Goal: Task Accomplishment & Management: Manage account settings

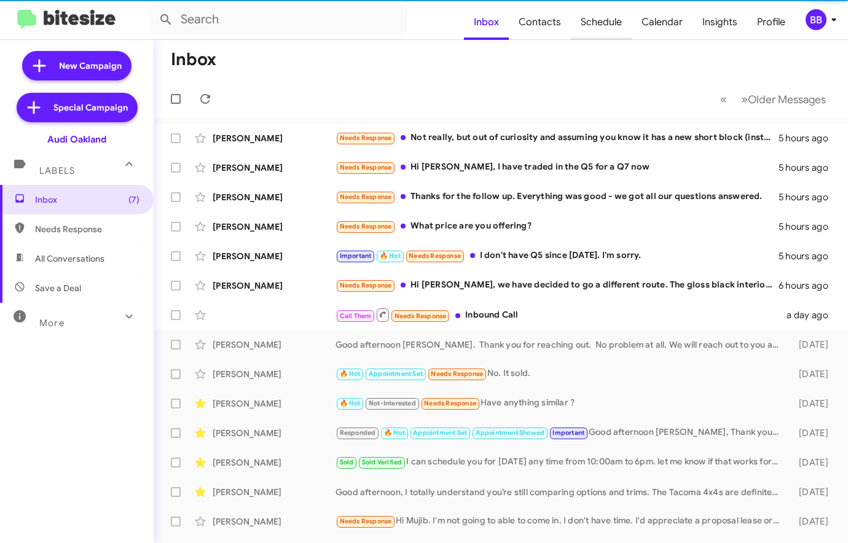
click at [628, 22] on span "Schedule" at bounding box center [601, 22] width 61 height 36
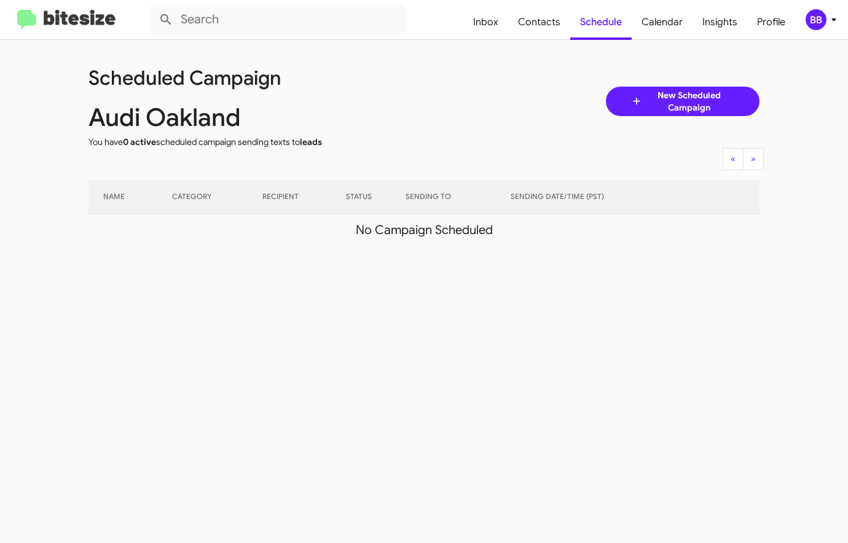
click at [826, 24] on icon at bounding box center [833, 19] width 15 height 15
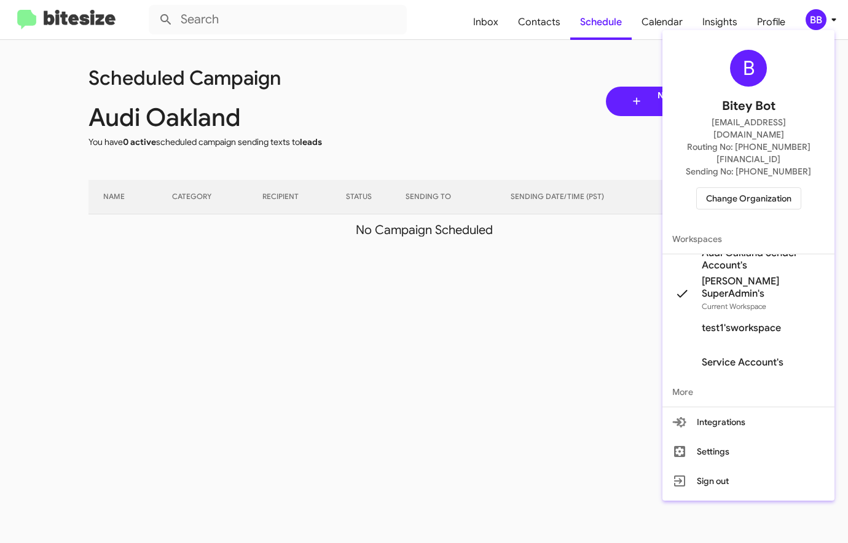
scroll to position [15, 0]
click at [738, 188] on span "Change Organization" at bounding box center [748, 198] width 85 height 21
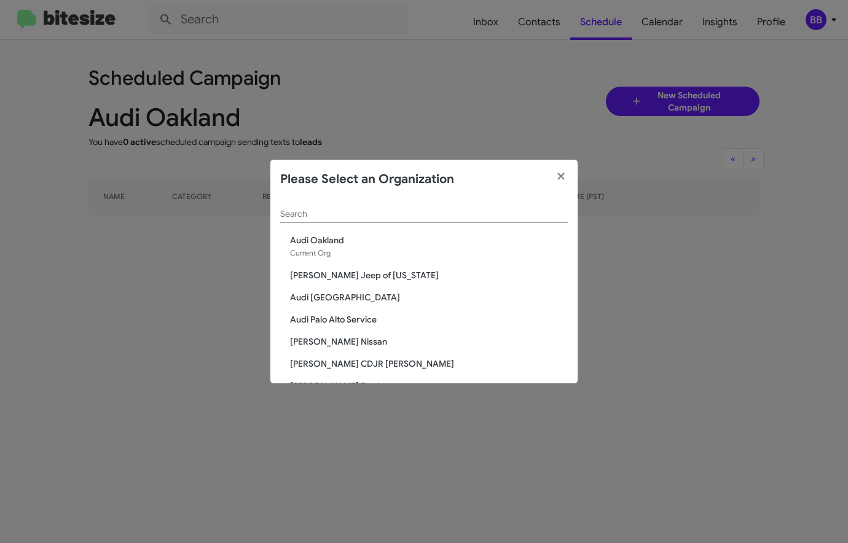
click at [417, 216] on input "Search" at bounding box center [424, 215] width 288 height 10
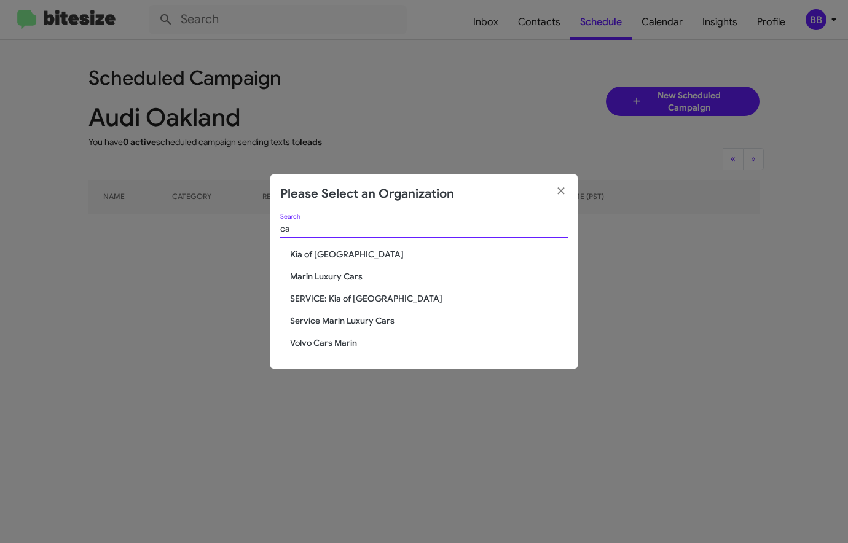
type input "c"
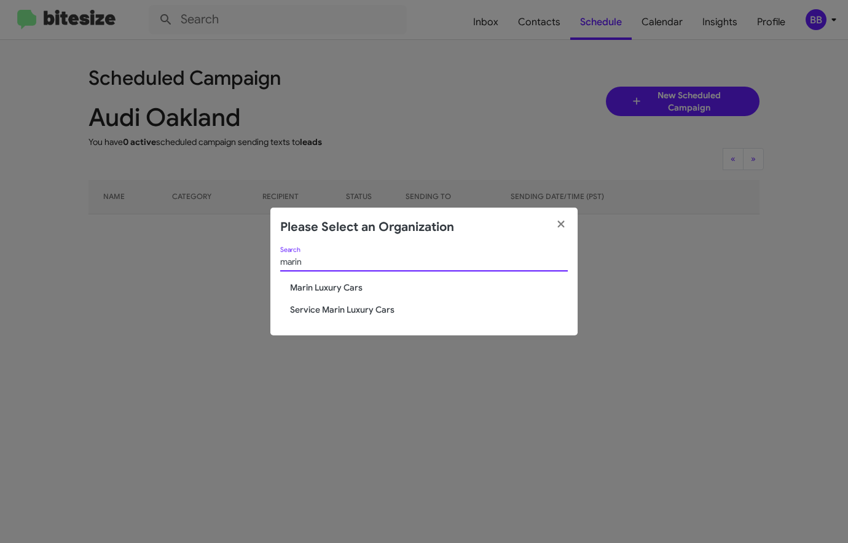
type input "marin"
click at [338, 286] on span "Marin Luxury Cars" at bounding box center [429, 287] width 278 height 12
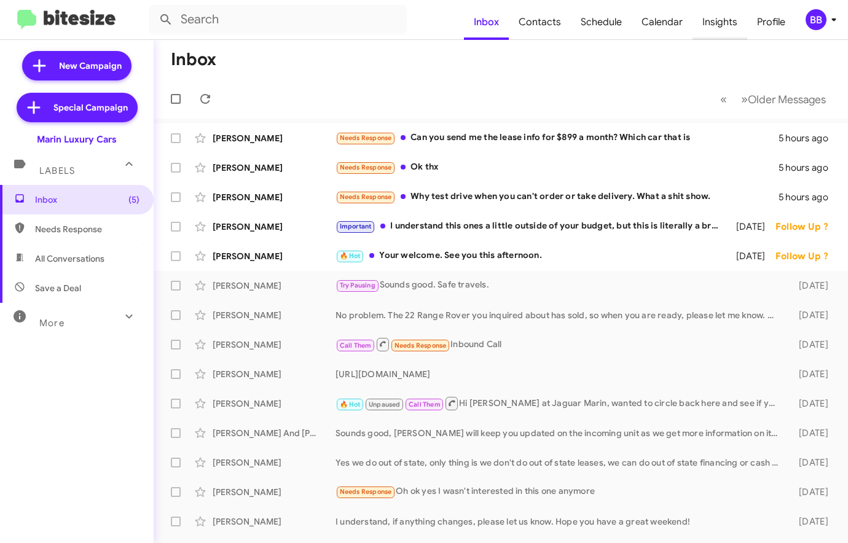
click at [727, 25] on span "Insights" at bounding box center [719, 22] width 55 height 36
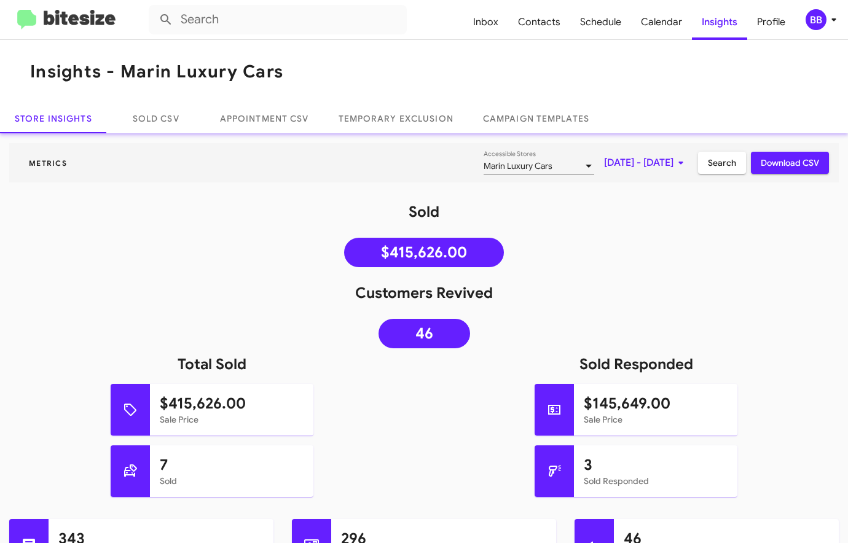
click at [782, 161] on span "Download CSV" at bounding box center [790, 163] width 58 height 22
click at [619, 260] on div "Sold $415,626.00" at bounding box center [424, 237] width 848 height 71
click at [656, 23] on span "Calendar" at bounding box center [661, 22] width 61 height 36
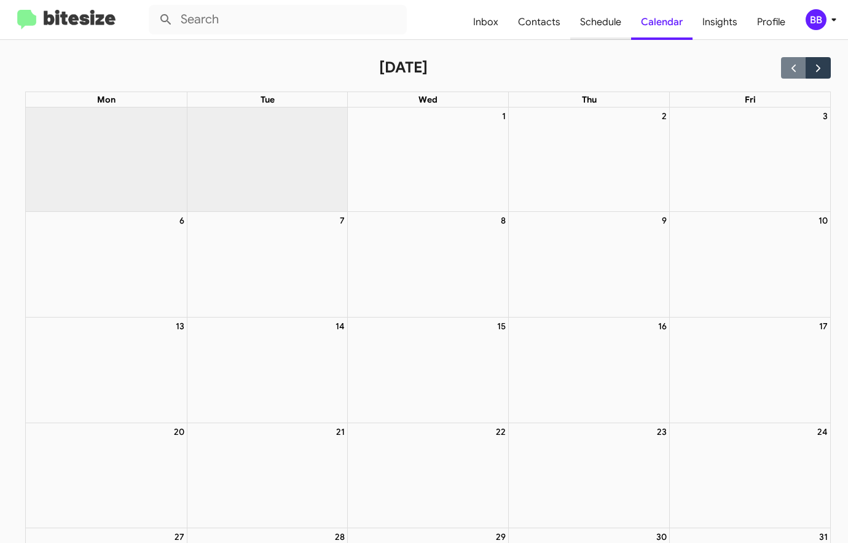
click at [601, 28] on span "Schedule" at bounding box center [600, 22] width 61 height 36
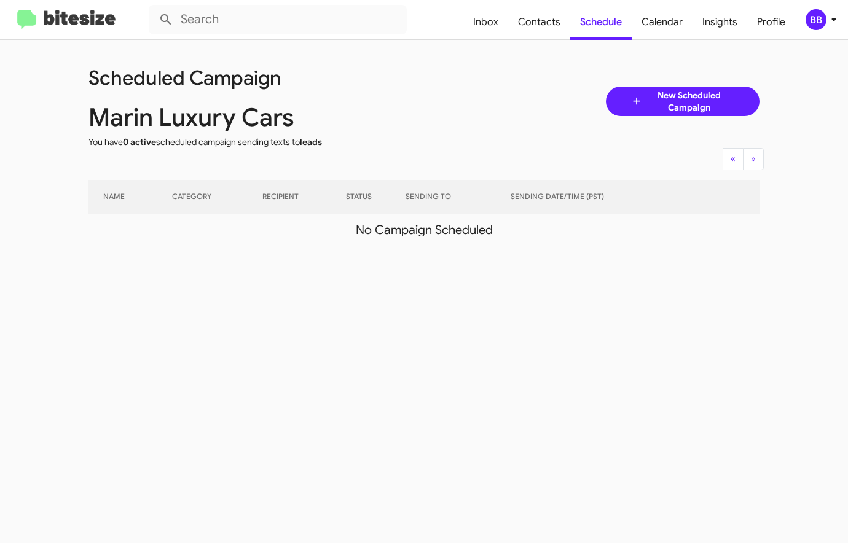
click at [807, 31] on mat-toolbar "Inbox Contacts Schedule Calendar Insights Profile BB" at bounding box center [424, 19] width 848 height 39
click at [816, 21] on div "BB" at bounding box center [815, 19] width 21 height 21
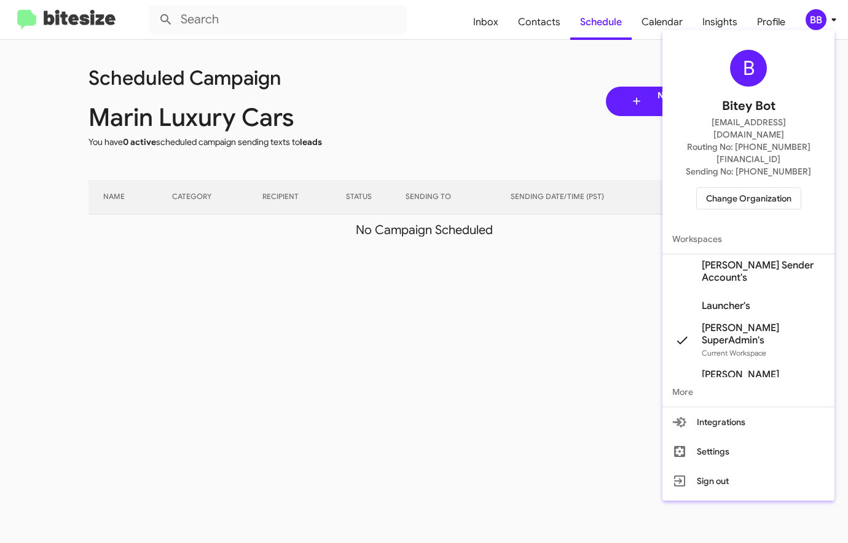
click at [751, 259] on span "Marin Luxury Sender Account's" at bounding box center [763, 271] width 123 height 25
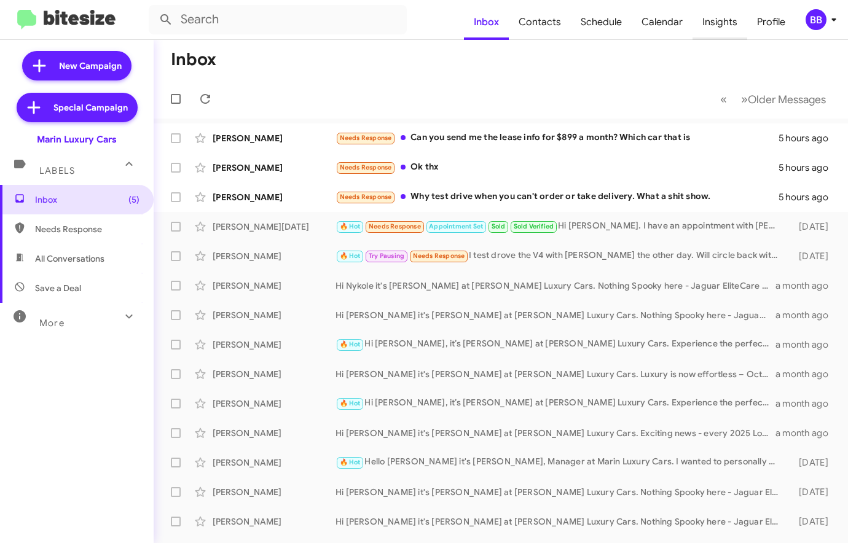
click at [707, 28] on span "Insights" at bounding box center [719, 22] width 55 height 36
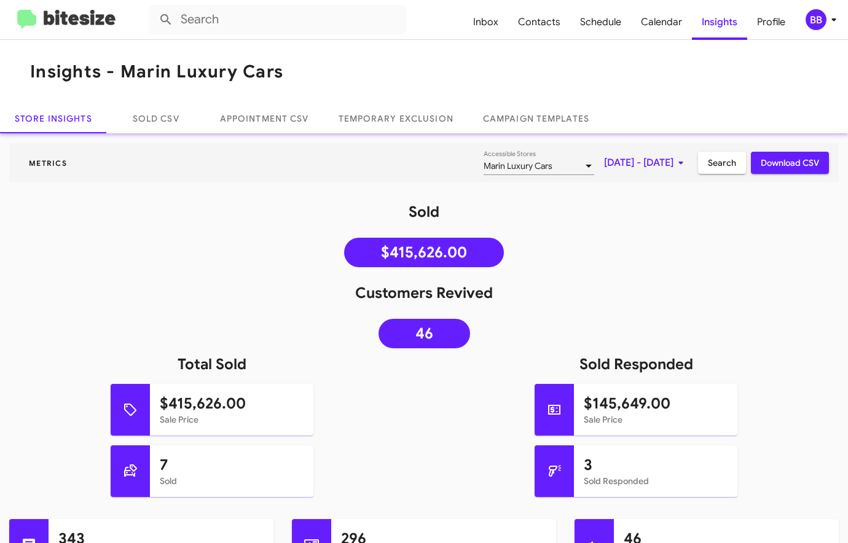
click at [664, 22] on span "Calendar" at bounding box center [661, 22] width 61 height 36
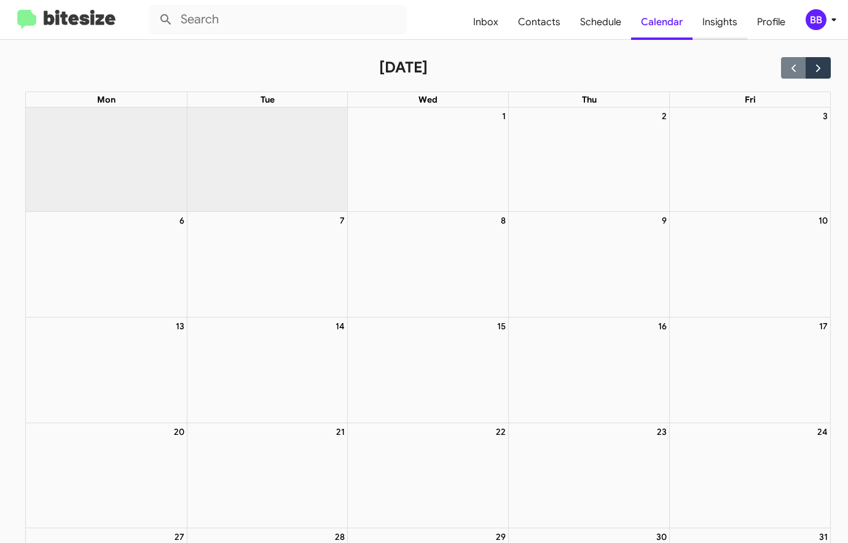
click at [708, 26] on span "Insights" at bounding box center [719, 22] width 55 height 36
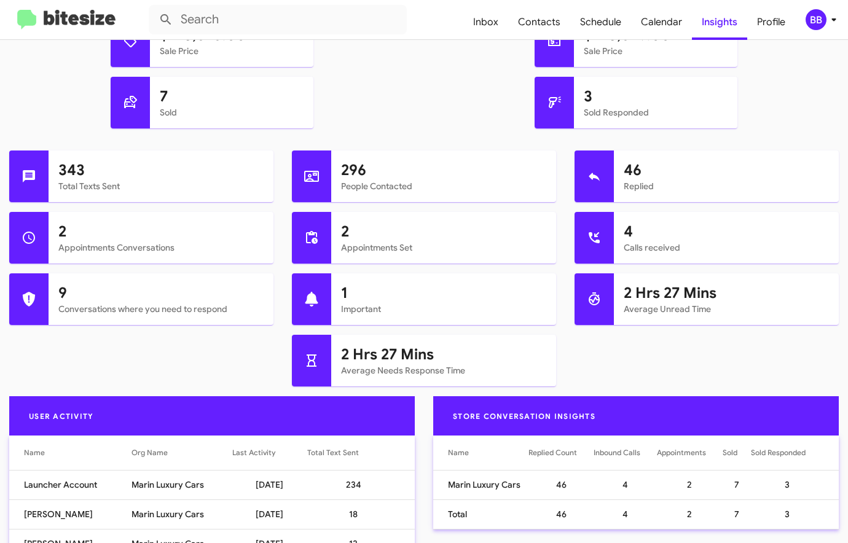
scroll to position [208, 0]
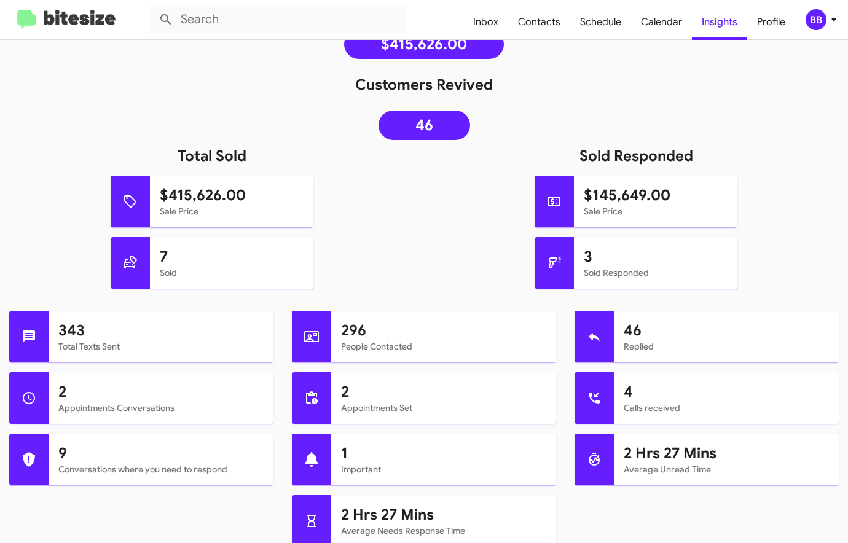
click at [73, 27] on img at bounding box center [66, 20] width 98 height 20
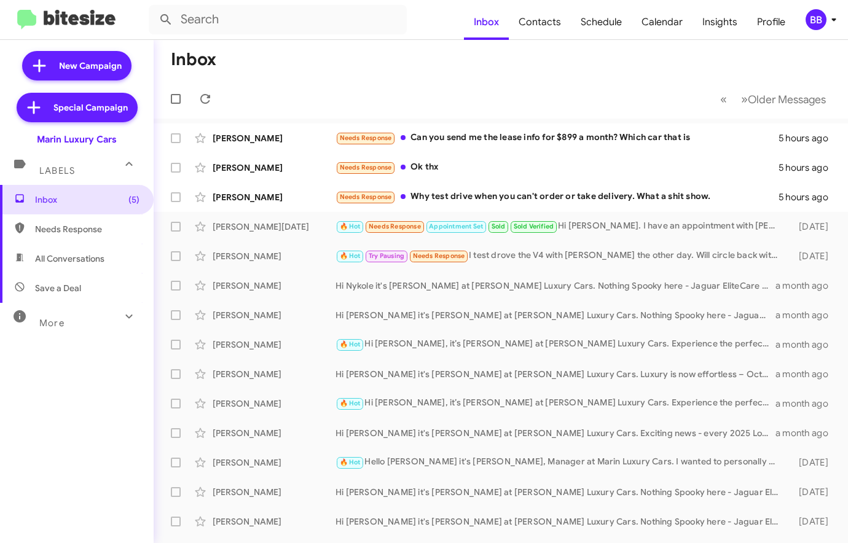
click at [813, 23] on div "BB" at bounding box center [815, 19] width 21 height 21
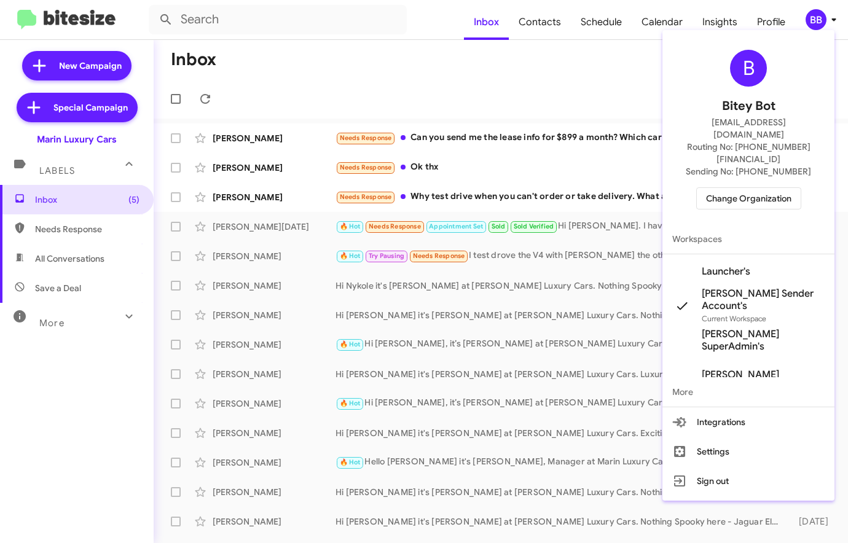
click at [338, 85] on div at bounding box center [424, 271] width 848 height 543
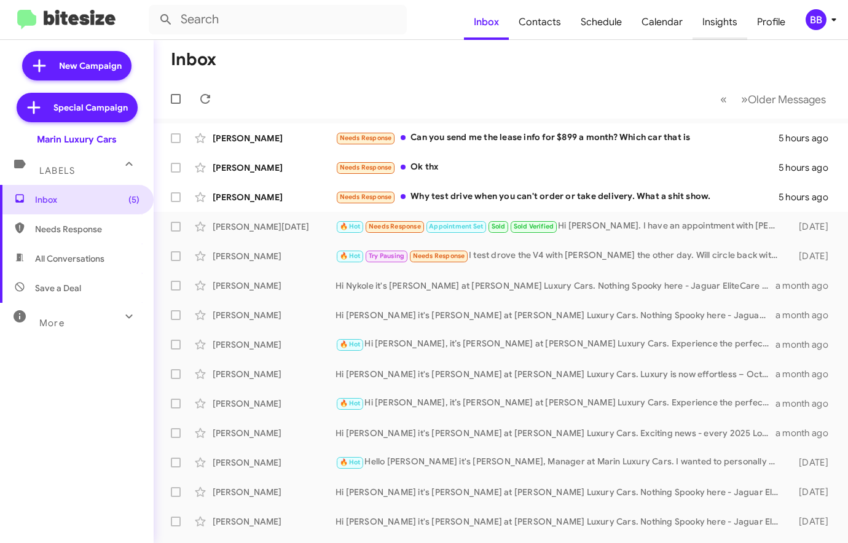
click at [711, 23] on span "Insights" at bounding box center [719, 22] width 55 height 36
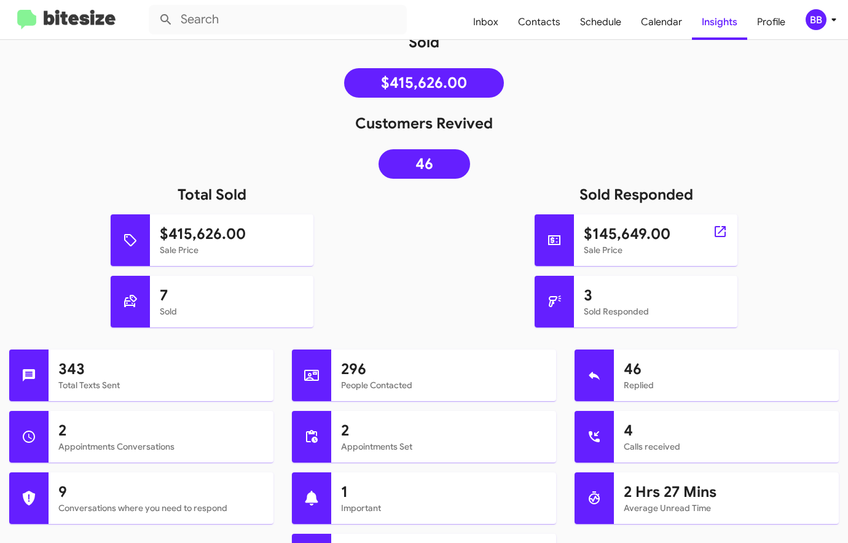
scroll to position [171, 0]
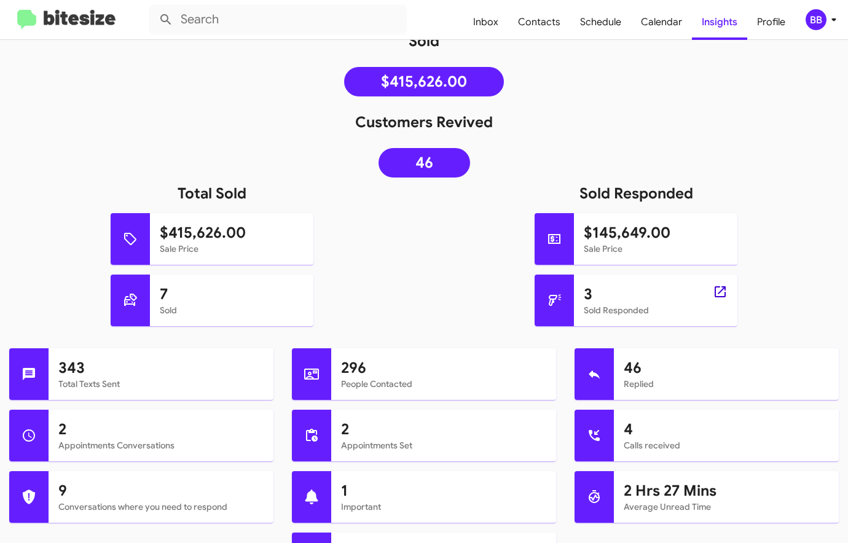
click at [718, 293] on icon at bounding box center [720, 291] width 11 height 11
type input "in:sold-verified"
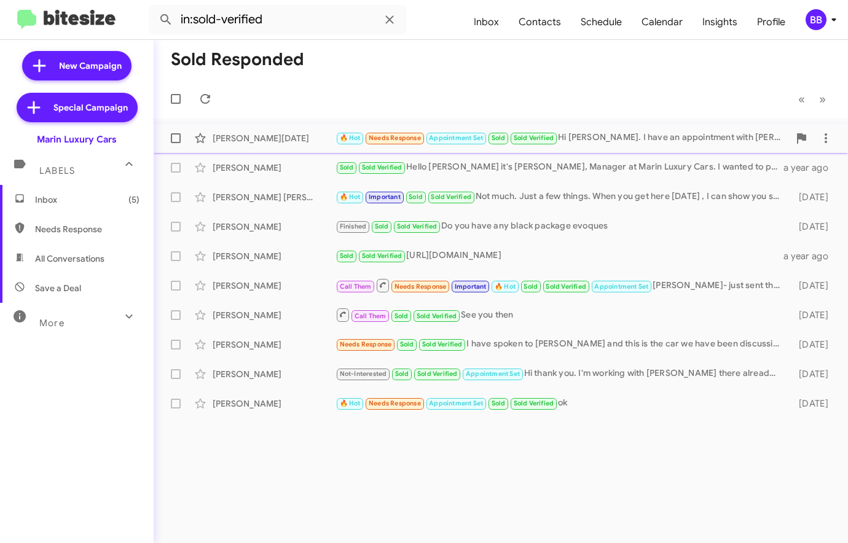
click at [284, 135] on div "Adia Noel" at bounding box center [274, 138] width 123 height 12
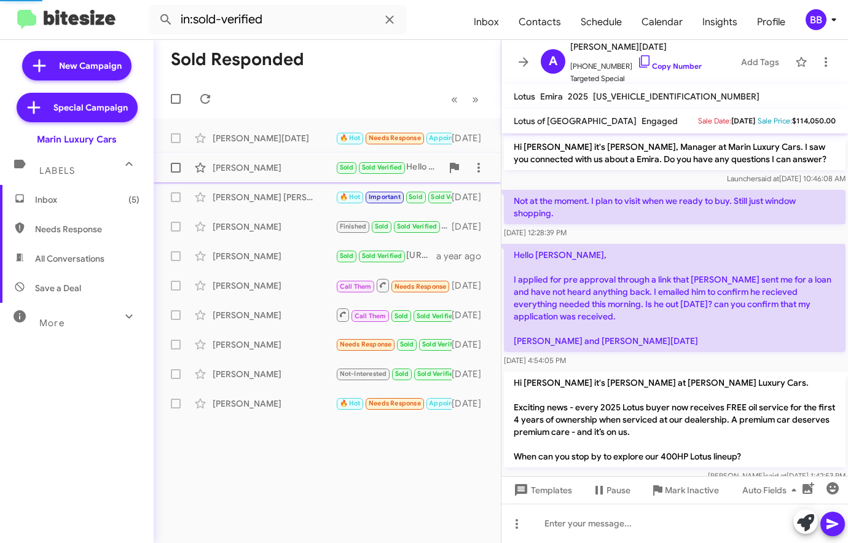
scroll to position [168, 0]
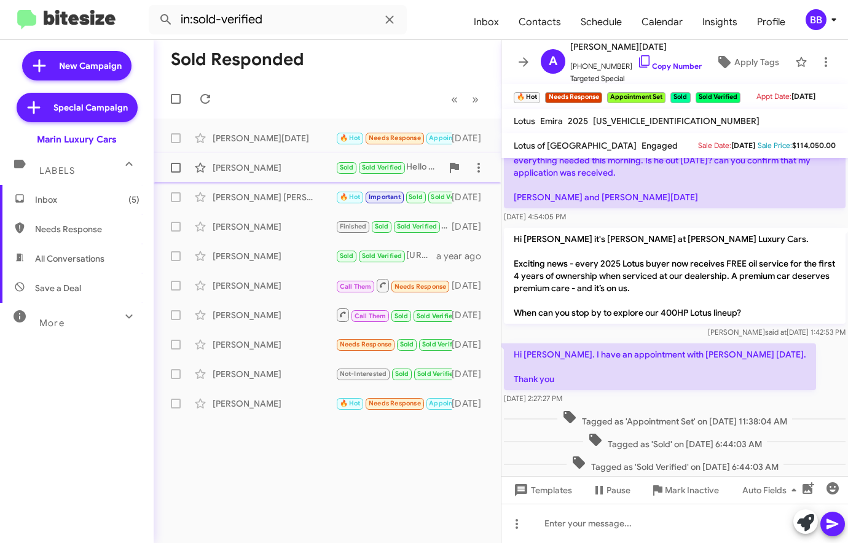
click at [288, 167] on div "Stephen Schwartz" at bounding box center [274, 168] width 123 height 12
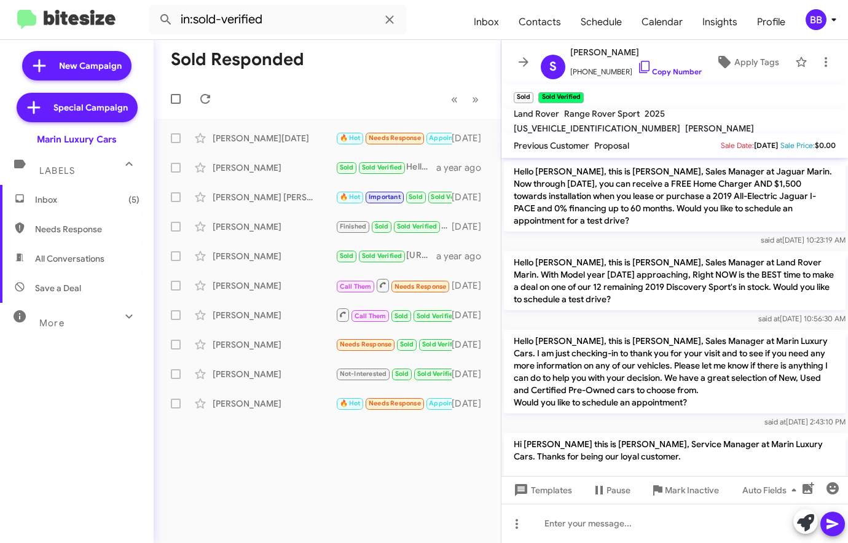
scroll to position [306, 0]
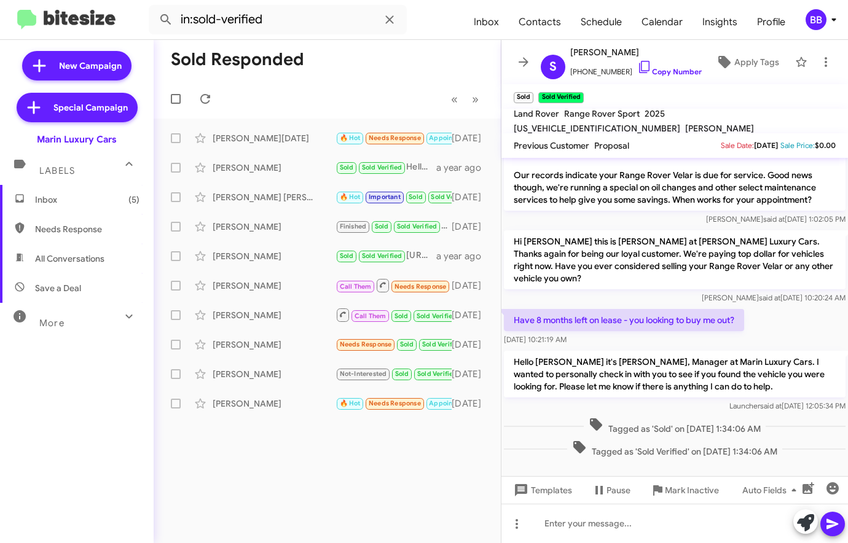
click at [652, 373] on p "Hello Stephen it's Conley Barnes, Manager at Marin Luxury Cars. I wanted to per…" at bounding box center [675, 374] width 342 height 47
click at [600, 309] on p "Have 8 months left on lease - you looking to buy me out?" at bounding box center [624, 320] width 240 height 22
click at [289, 198] on div "Camara Bergren" at bounding box center [274, 197] width 123 height 12
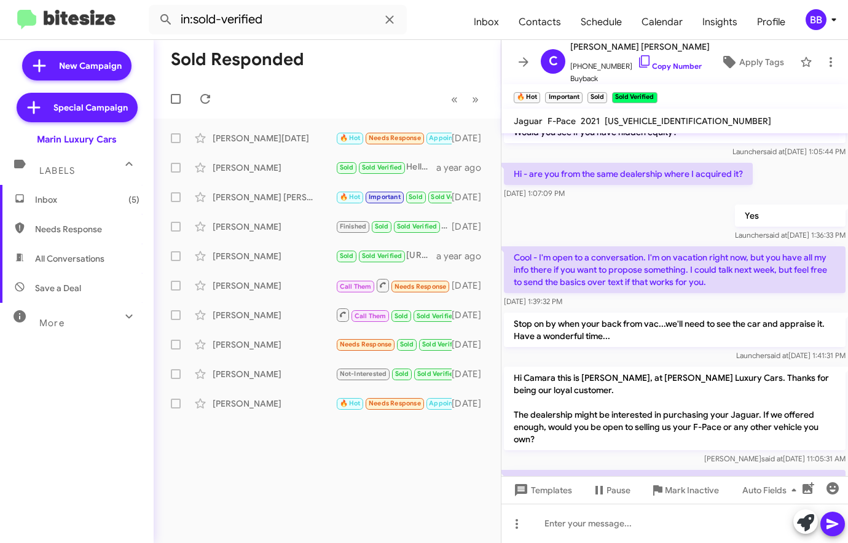
scroll to position [178, 0]
click at [617, 253] on p "Cool - I'm open to a conversation. I'm on vacation right now, but you have all …" at bounding box center [675, 269] width 342 height 47
click at [603, 272] on p "Cool - I'm open to a conversation. I'm on vacation right now, but you have all …" at bounding box center [675, 269] width 342 height 47
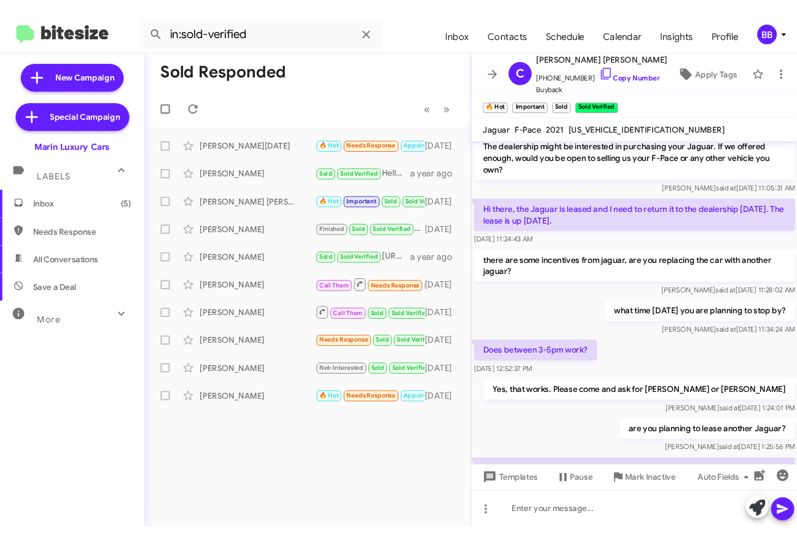
scroll to position [666, 0]
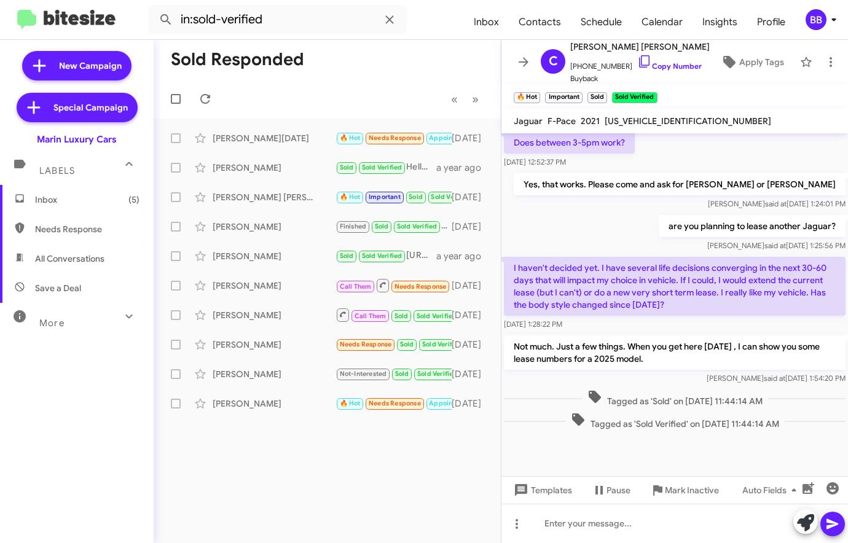
click at [85, 22] on img at bounding box center [66, 20] width 98 height 20
